Goal: Book appointment/travel/reservation

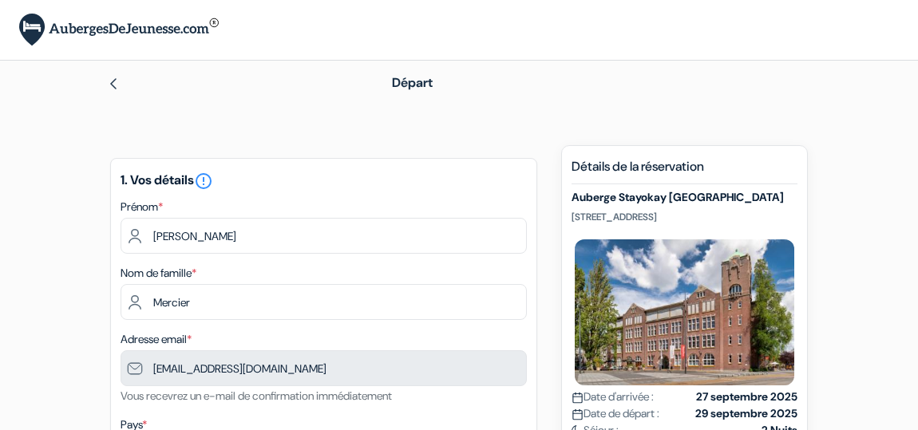
scroll to position [385, 0]
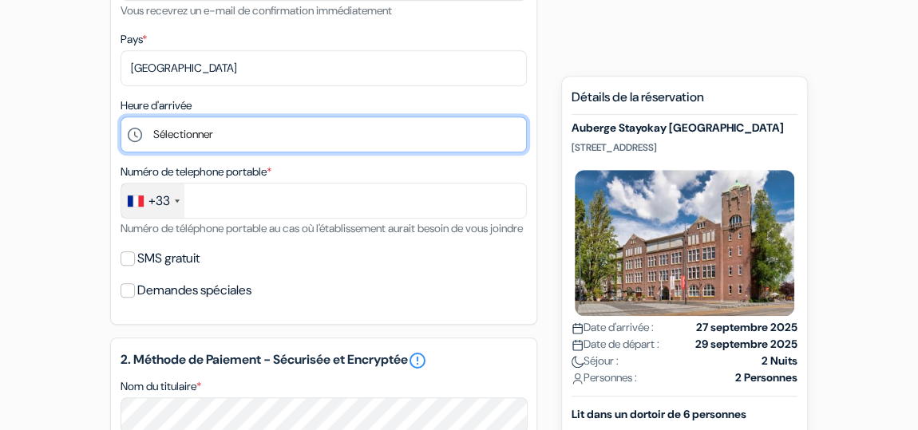
drag, startPoint x: 0, startPoint y: 0, endPoint x: 250, endPoint y: 128, distance: 280.9
click at [250, 128] on select "Sélectionner 1:00 2:00 3:00 4:00 5:00 6:00 7:00 8:00 9:00 10:00 11:00 12:00 13:…" at bounding box center [323, 134] width 406 height 36
select select "13"
click at [120, 116] on select "Sélectionner 1:00 2:00 3:00 4:00 5:00 6:00 7:00 8:00 9:00 10:00 11:00 12:00 13:…" at bounding box center [323, 134] width 406 height 36
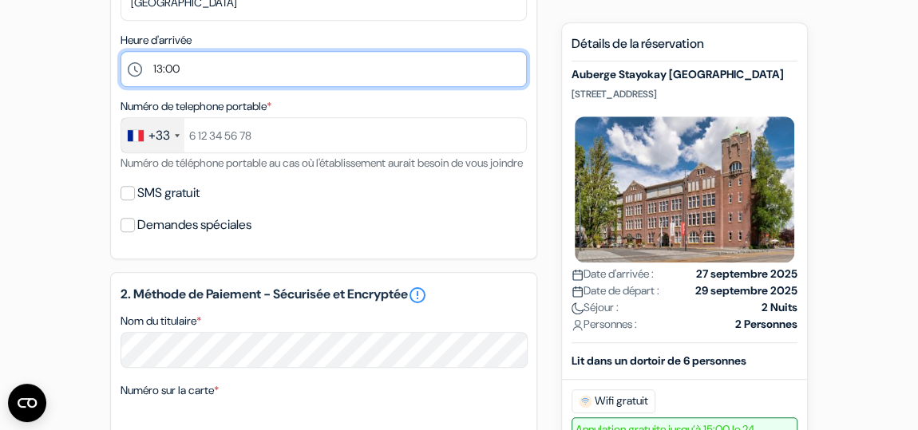
scroll to position [455, 0]
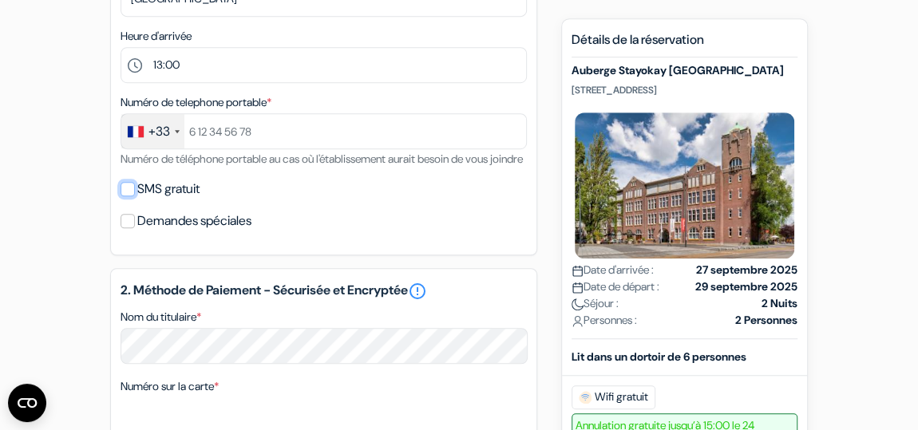
click at [122, 196] on input "SMS gratuit" at bounding box center [127, 189] width 14 height 14
checkbox input "true"
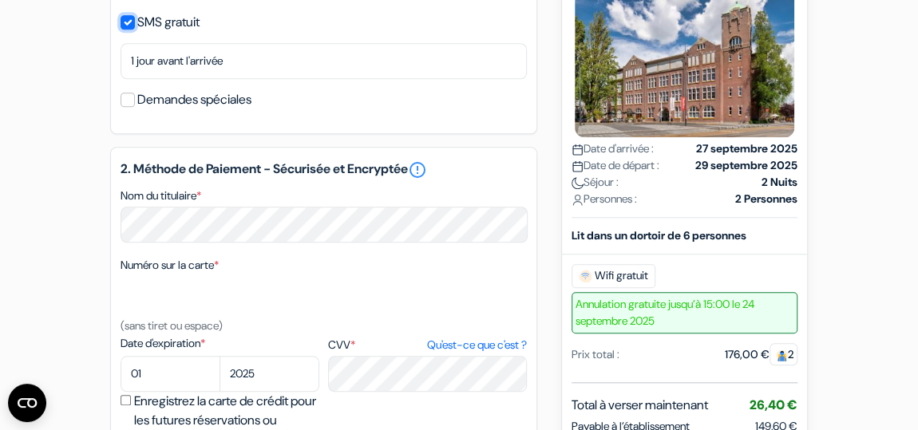
scroll to position [622, 0]
click at [175, 270] on div "2. Méthode de Paiement - Sécurisée et Encryptée error_outline Nom du titulaire …" at bounding box center [323, 325] width 427 height 357
select select "09"
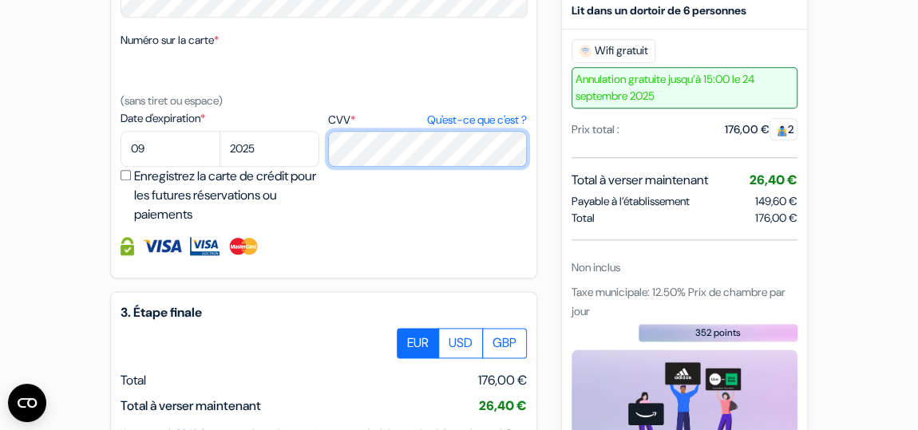
scroll to position [906, 0]
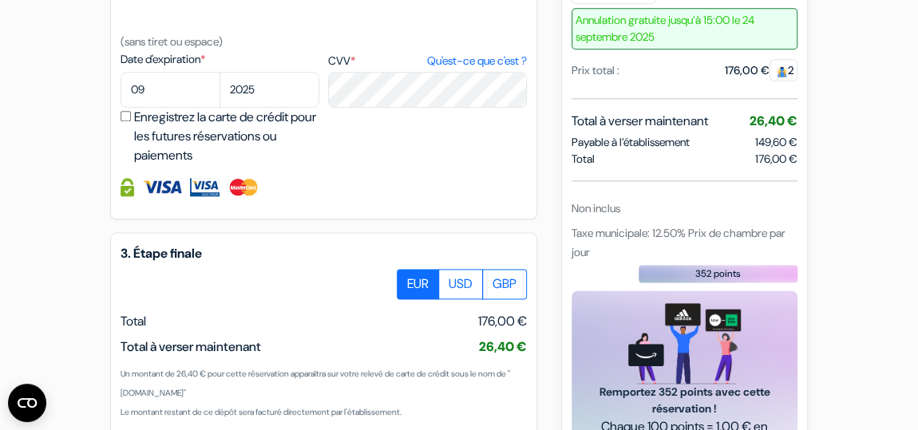
click at [129, 121] on input "Enregistrez la carte de crédit pour les futures réservations ou paiements" at bounding box center [125, 116] width 10 height 10
checkbox input "true"
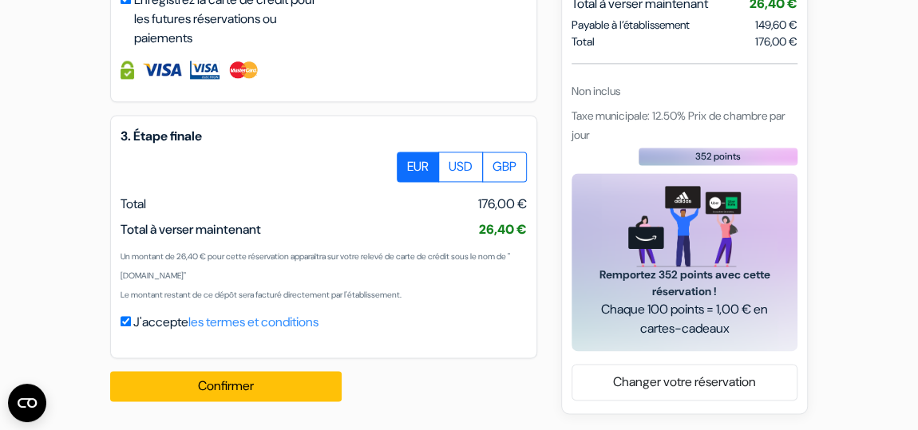
scroll to position [1037, 0]
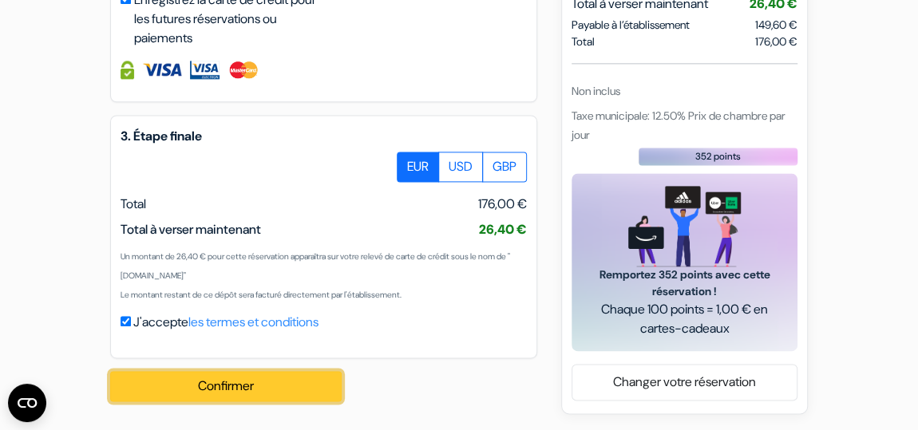
click at [204, 383] on button "Confirmer Loading..." at bounding box center [225, 386] width 231 height 30
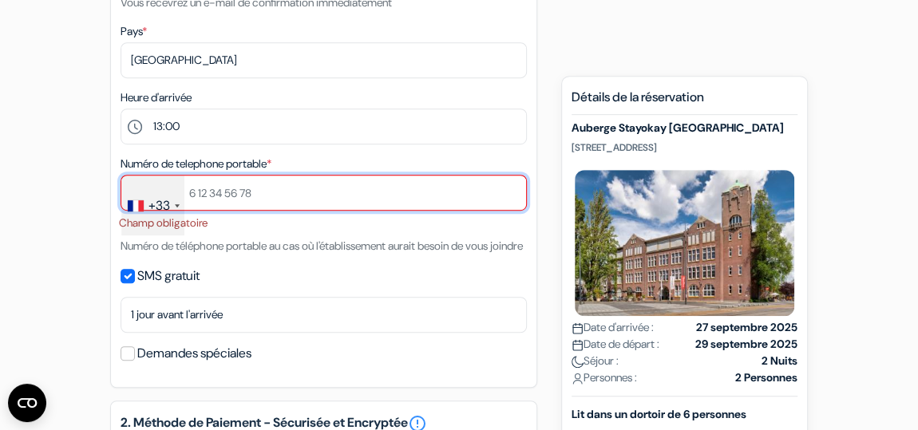
scroll to position [369, 0]
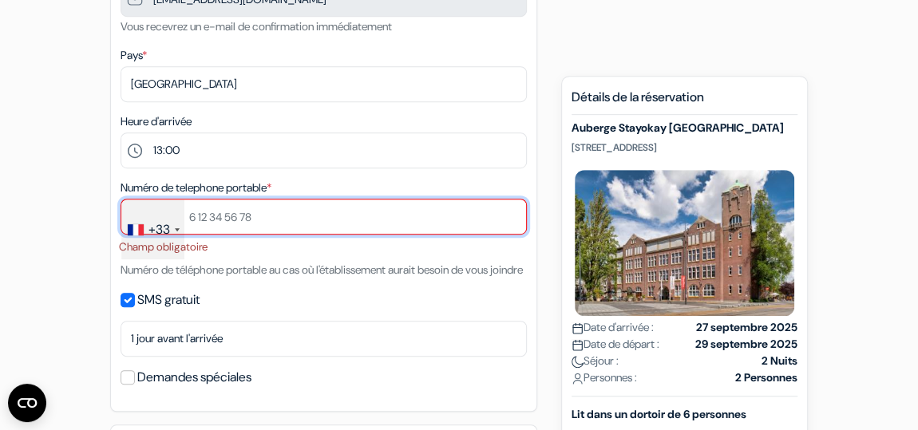
click at [213, 215] on input "text" at bounding box center [323, 217] width 406 height 36
type input "[PHONE_NUMBER]"
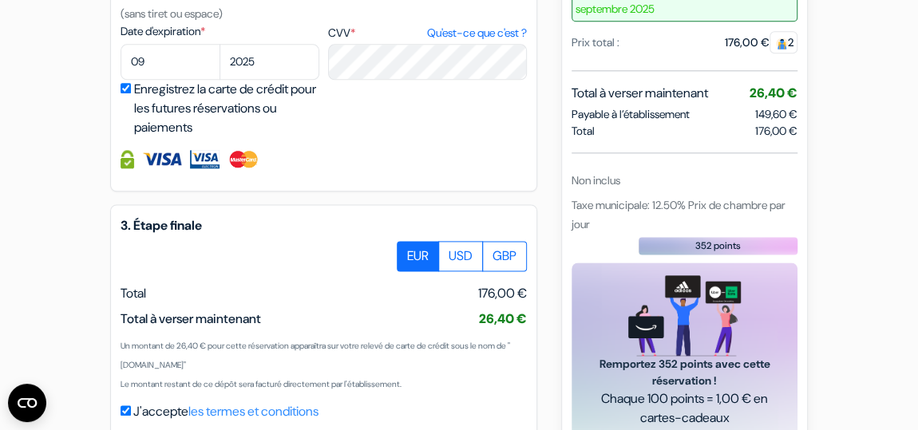
scroll to position [1041, 0]
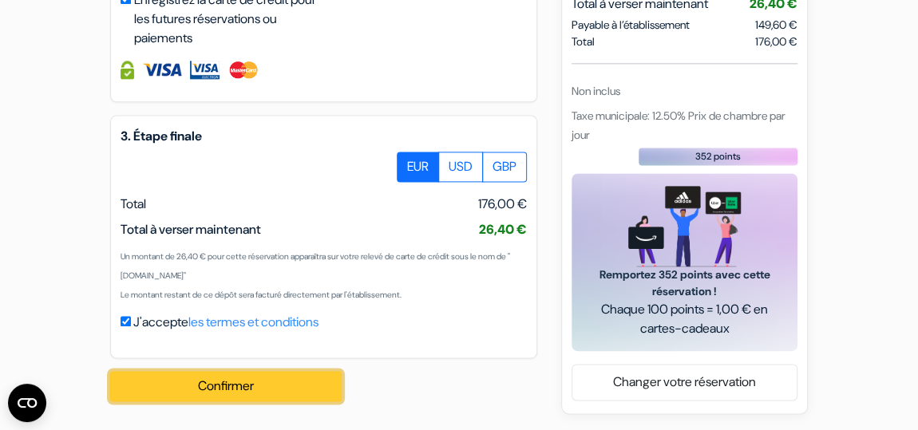
click at [229, 378] on button "Confirmer Loading..." at bounding box center [225, 386] width 231 height 30
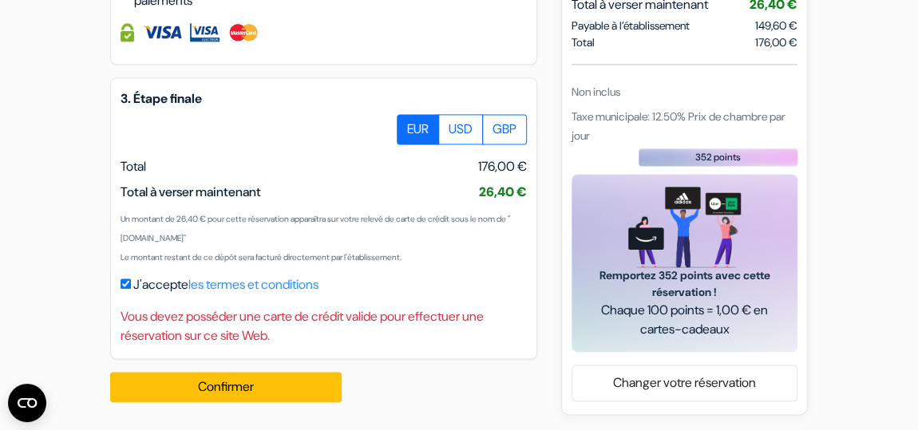
scroll to position [1080, 0]
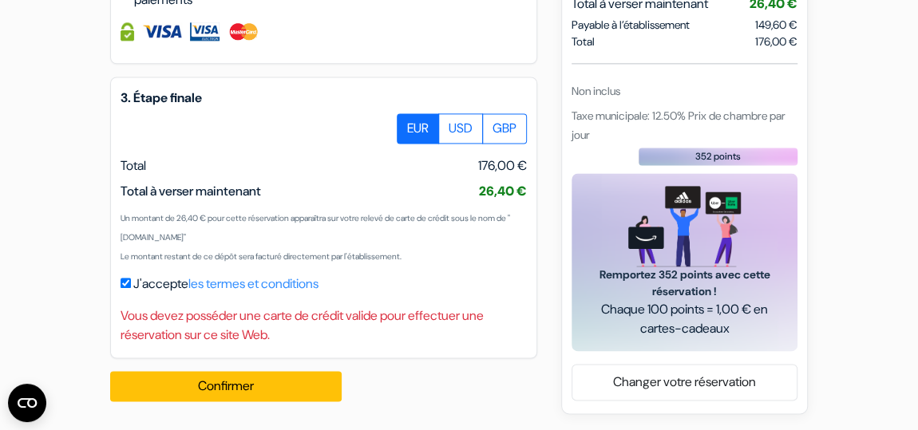
click at [332, 306] on div "3. Étape finale EUR USD GBP Total J'accepte" at bounding box center [323, 218] width 427 height 282
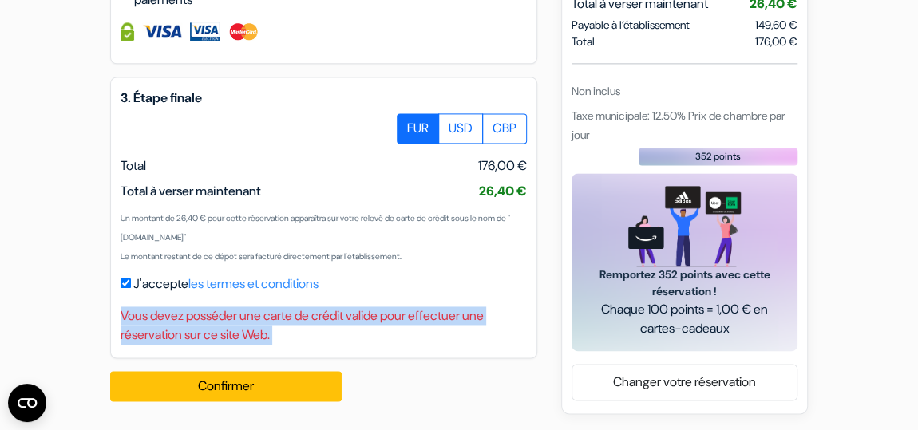
click at [332, 306] on div "3. Étape finale EUR USD GBP Total J'accepte" at bounding box center [323, 218] width 427 height 282
click at [336, 318] on div "Vous devez posséder une carte de crédit valide pour effectuer une réservation s…" at bounding box center [323, 325] width 406 height 38
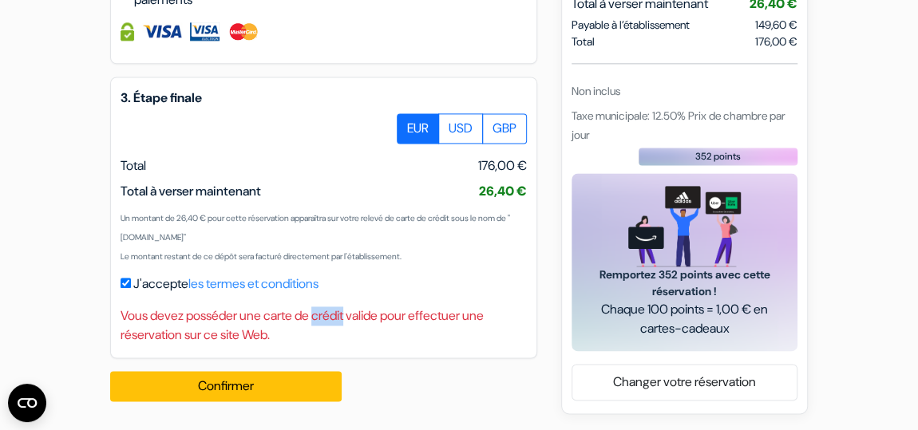
click at [336, 318] on div "Vous devez posséder une carte de crédit valide pour effectuer une réservation s…" at bounding box center [323, 325] width 406 height 38
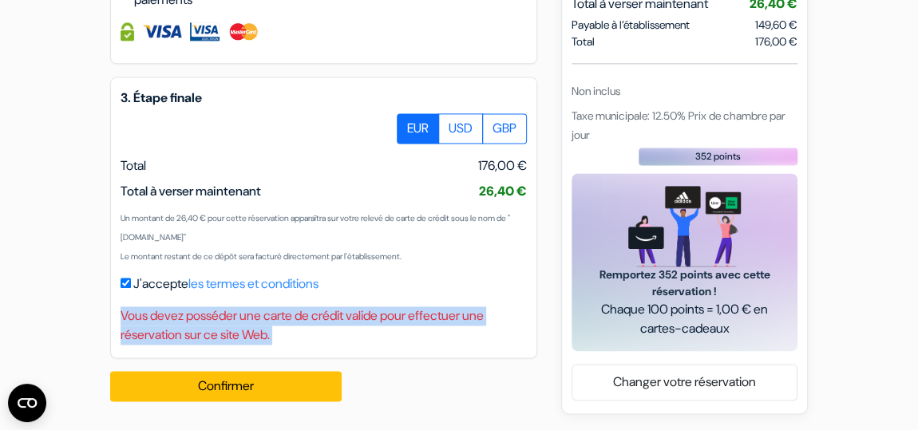
click at [336, 318] on div "Vous devez posséder une carte de crédit valide pour effectuer une réservation s…" at bounding box center [323, 325] width 406 height 38
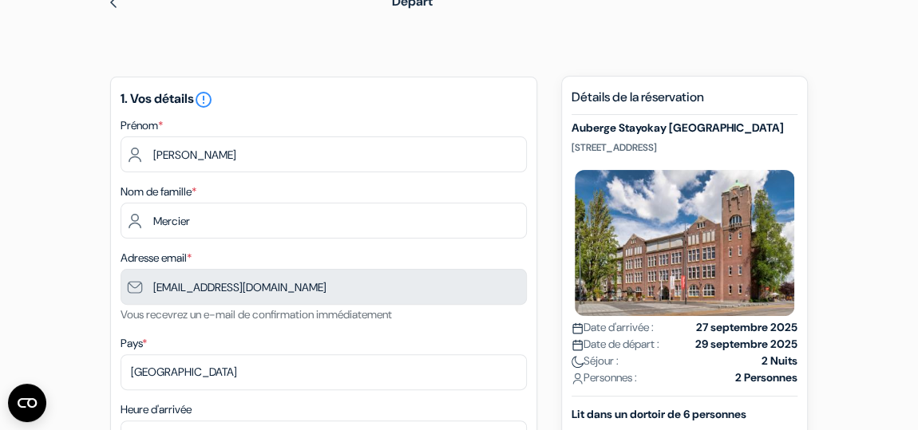
scroll to position [0, 0]
